Goal: Task Accomplishment & Management: Manage account settings

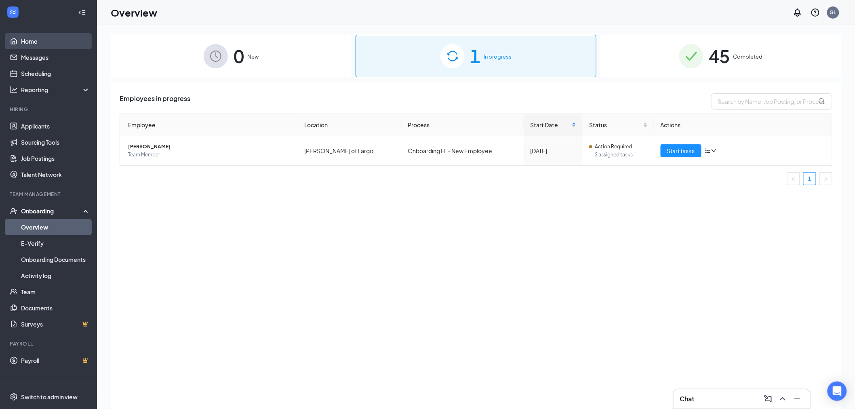
click at [21, 42] on link "Home" at bounding box center [55, 41] width 69 height 16
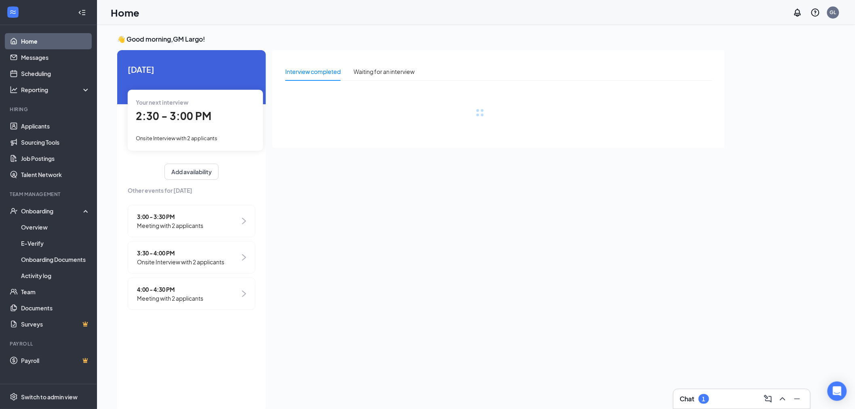
click at [251, 123] on div "2:30 - 3:00 PM" at bounding box center [195, 116] width 119 height 17
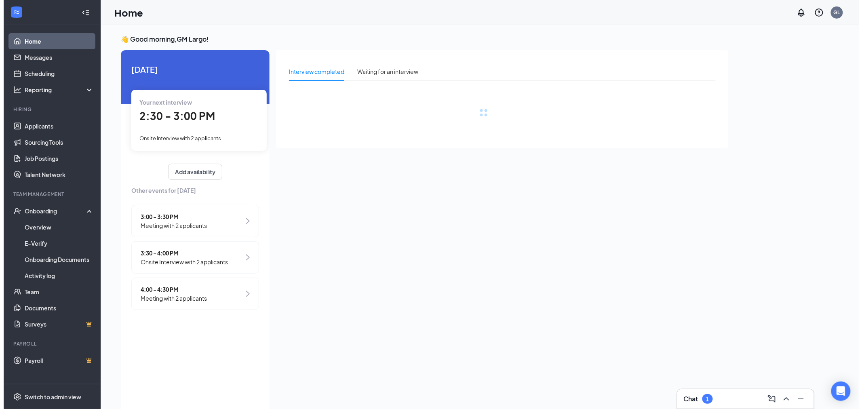
scroll to position [3, 0]
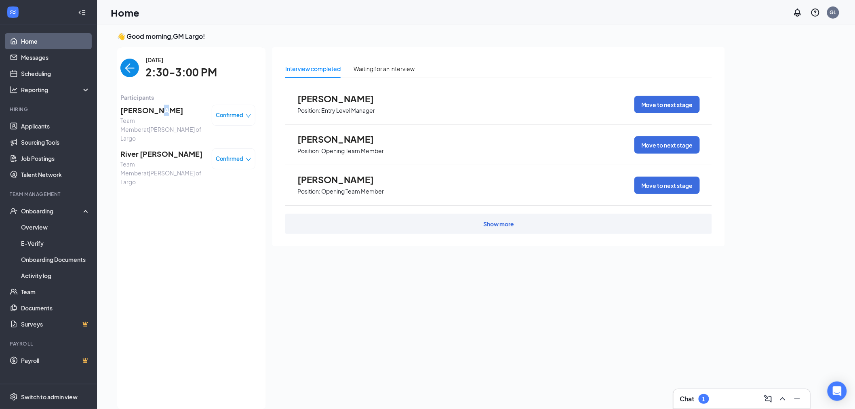
drag, startPoint x: 161, startPoint y: 112, endPoint x: 165, endPoint y: 111, distance: 4.1
click at [162, 111] on span "[PERSON_NAME]" at bounding box center [162, 110] width 85 height 11
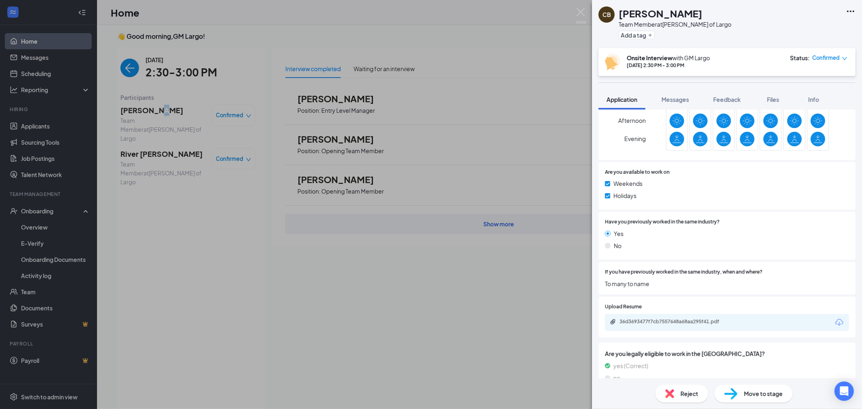
scroll to position [336, 0]
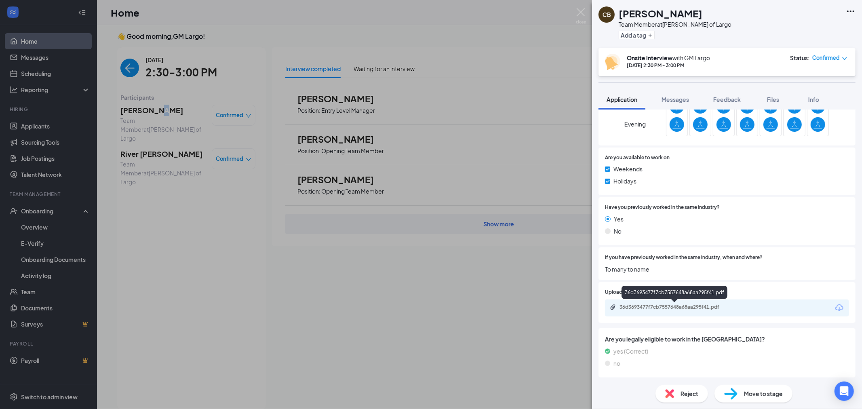
click at [664, 306] on div "36d3693477f7cb7557648a68aa295f41.pdf" at bounding box center [675, 307] width 113 height 6
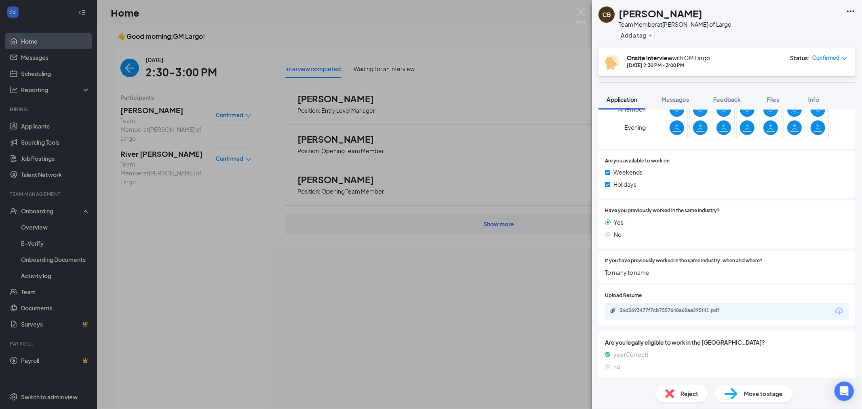
click at [179, 189] on div "[PERSON_NAME] Team Member at [PERSON_NAME] of Largo Add a tag Onsite Interview …" at bounding box center [431, 204] width 862 height 409
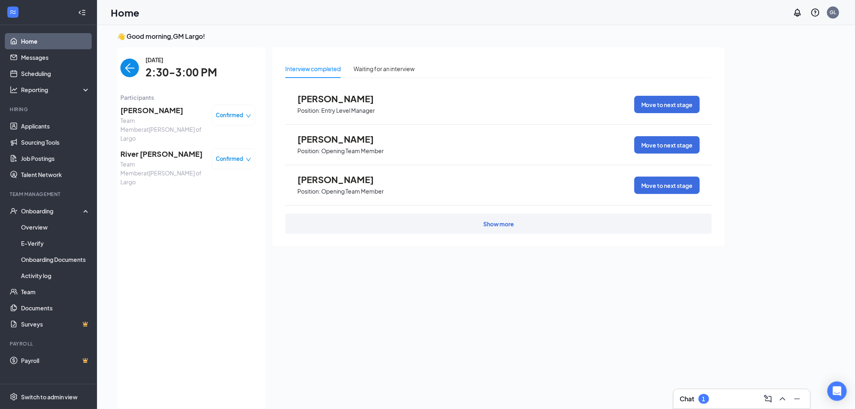
click at [138, 148] on span "River [PERSON_NAME]" at bounding box center [162, 153] width 85 height 11
